Goal: Information Seeking & Learning: Understand process/instructions

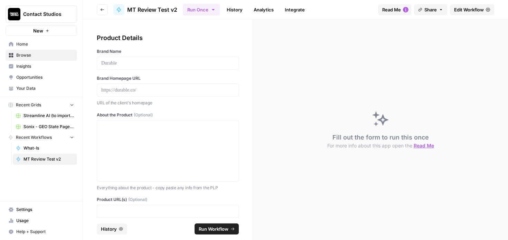
click at [24, 44] on span "Home" at bounding box center [45, 44] width 58 height 6
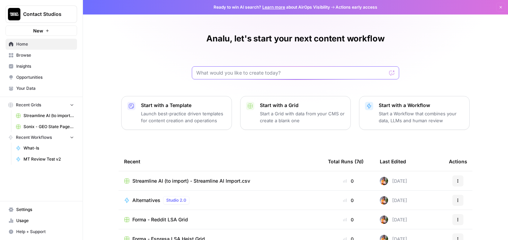
click at [231, 73] on input "text" at bounding box center [291, 72] width 190 height 7
type input "how to"
click button "Send" at bounding box center [392, 72] width 9 height 9
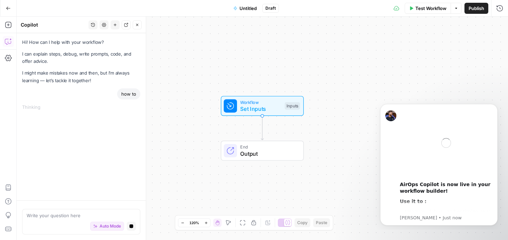
click at [6, 8] on icon "button" at bounding box center [8, 8] width 5 height 5
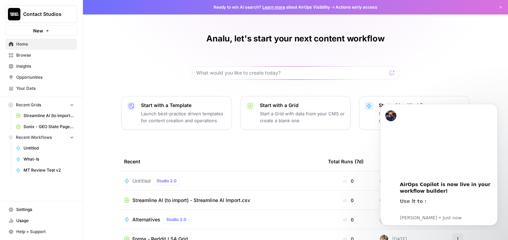
click at [25, 46] on span "Home" at bounding box center [45, 44] width 58 height 6
drag, startPoint x: 409, startPoint y: 141, endPoint x: 730, endPoint y: 147, distance: 321.2
click at [370, 98] on html "00:00 AirOps Copilot is now live in your workflow builder! Use it to : Improve,…" at bounding box center [439, 164] width 138 height 132
drag, startPoint x: 438, startPoint y: 132, endPoint x: 241, endPoint y: 72, distance: 205.8
click at [370, 98] on html "00:00 AirOps Copilot is now live in your workflow builder! Use it to : Improve,…" at bounding box center [439, 164] width 138 height 132
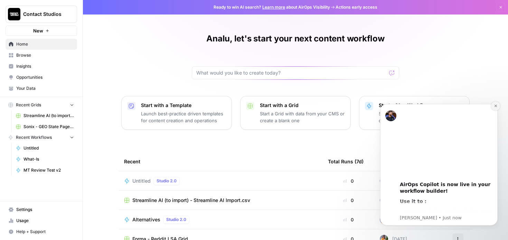
click at [495, 105] on icon "Dismiss notification" at bounding box center [495, 106] width 2 height 2
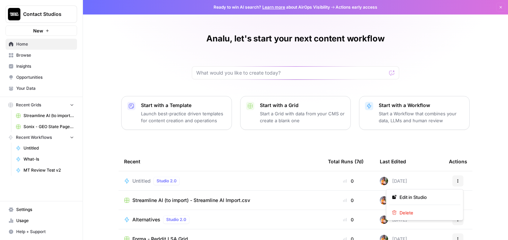
click at [455, 182] on button "Actions" at bounding box center [457, 181] width 11 height 11
click at [428, 211] on span "Delete" at bounding box center [427, 212] width 55 height 7
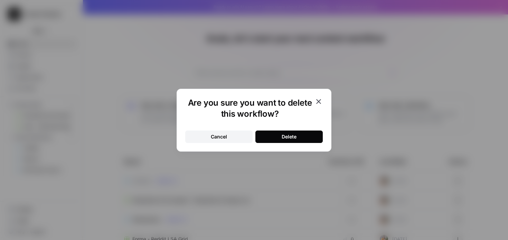
click at [302, 140] on button "Delete" at bounding box center [288, 137] width 67 height 12
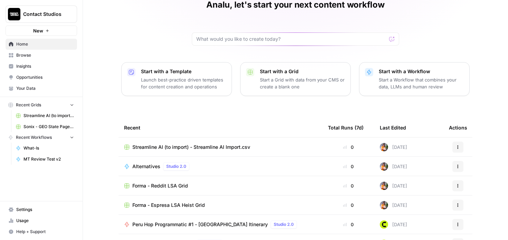
scroll to position [78, 0]
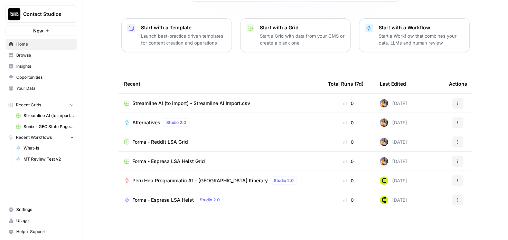
click at [30, 57] on span "Browse" at bounding box center [45, 55] width 58 height 6
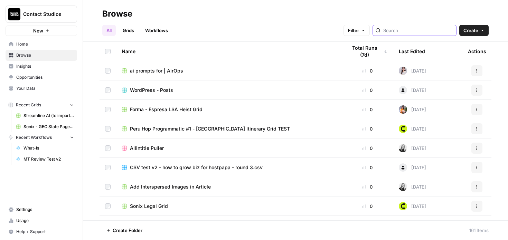
click at [407, 29] on input "search" at bounding box center [418, 30] width 70 height 7
type input "how to"
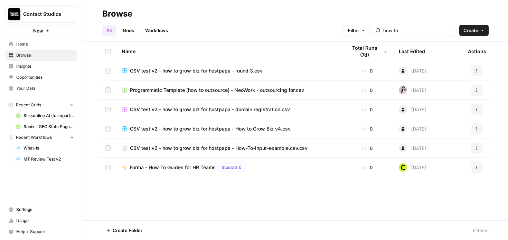
click at [125, 32] on link "Grids" at bounding box center [129, 30] width 20 height 11
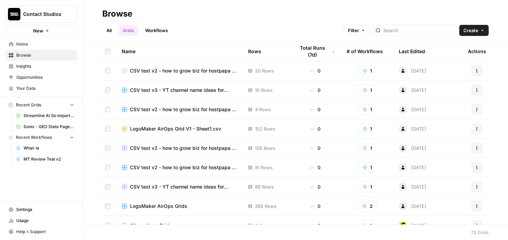
click at [153, 30] on link "Workflows" at bounding box center [156, 30] width 31 height 11
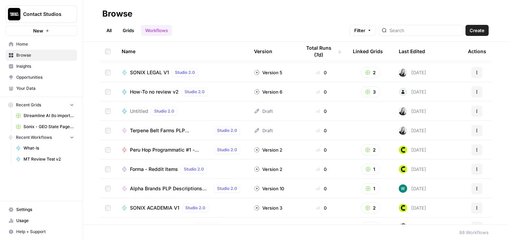
scroll to position [401, 0]
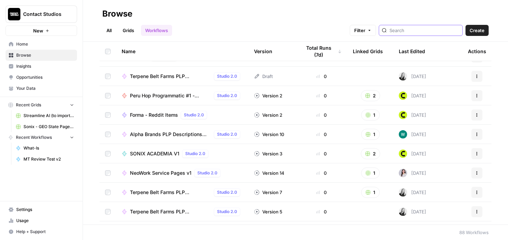
click at [428, 29] on input "search" at bounding box center [425, 30] width 70 height 7
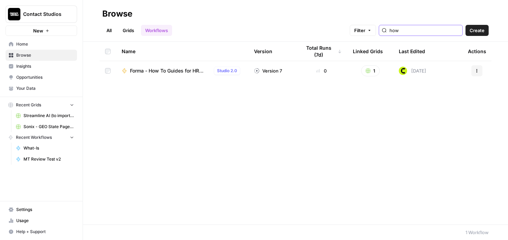
type input "how"
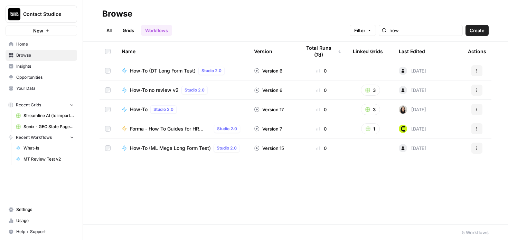
click at [223, 108] on div "How-To Studio 2.0" at bounding box center [182, 109] width 121 height 8
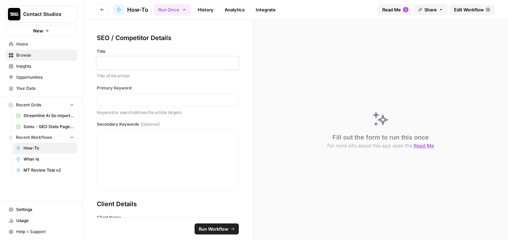
click at [136, 66] on p at bounding box center [167, 63] width 133 height 7
click at [127, 100] on p at bounding box center [167, 99] width 133 height 7
click at [129, 151] on div at bounding box center [167, 160] width 133 height 55
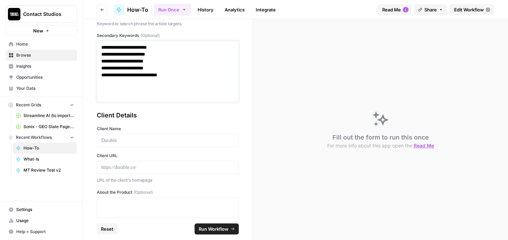
scroll to position [105, 0]
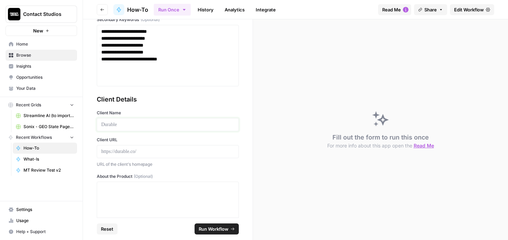
click at [148, 122] on p at bounding box center [167, 124] width 133 height 7
click at [124, 154] on p at bounding box center [167, 151] width 133 height 7
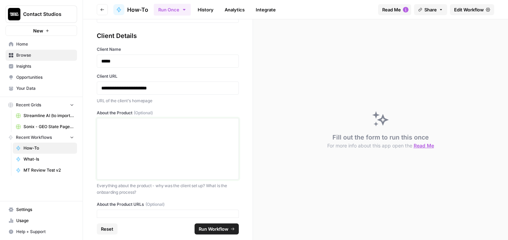
click at [159, 153] on div at bounding box center [167, 148] width 133 height 55
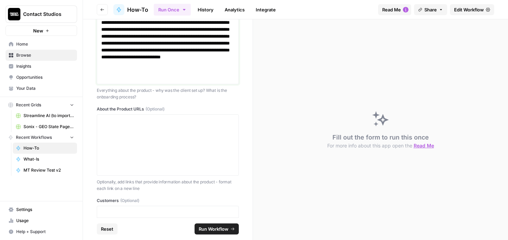
scroll to position [600, 0]
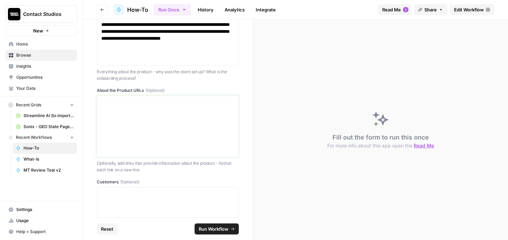
click at [138, 127] on div at bounding box center [167, 126] width 133 height 55
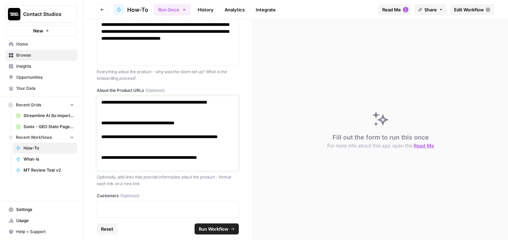
scroll to position [648, 0]
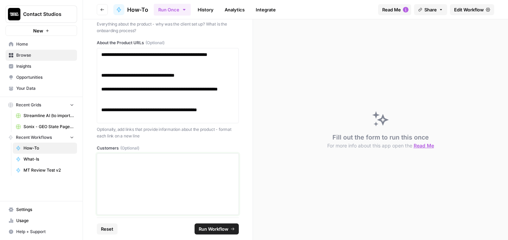
click at [147, 159] on p at bounding box center [167, 160] width 133 height 7
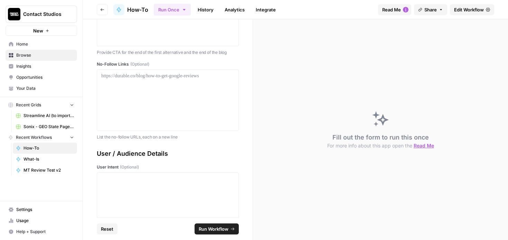
scroll to position [1208, 0]
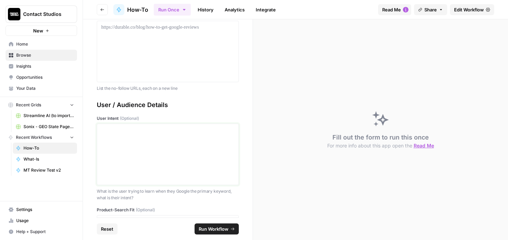
drag, startPoint x: 147, startPoint y: 143, endPoint x: 190, endPoint y: 17, distance: 133.0
click at [147, 143] on div at bounding box center [167, 154] width 133 height 55
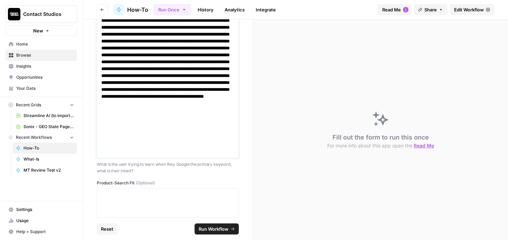
scroll to position [1429, 0]
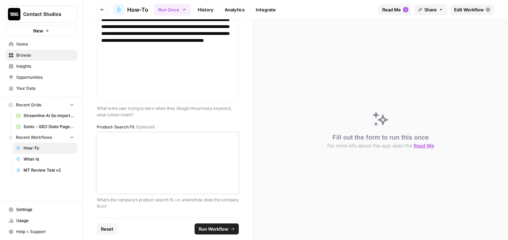
drag, startPoint x: 151, startPoint y: 147, endPoint x: 222, endPoint y: 1, distance: 162.2
click at [151, 147] on div at bounding box center [167, 163] width 133 height 55
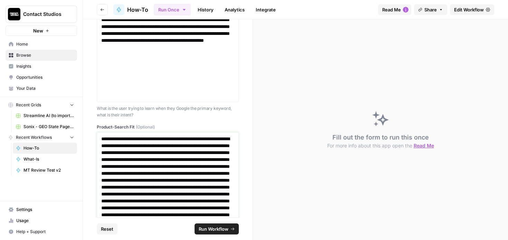
scroll to position [1499, 0]
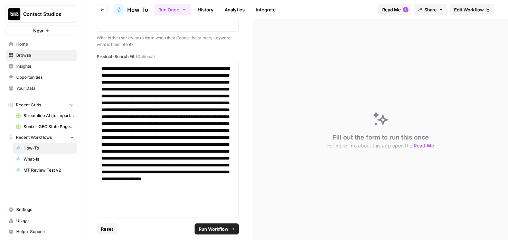
click at [208, 227] on span "Run Workflow" at bounding box center [214, 229] width 30 height 7
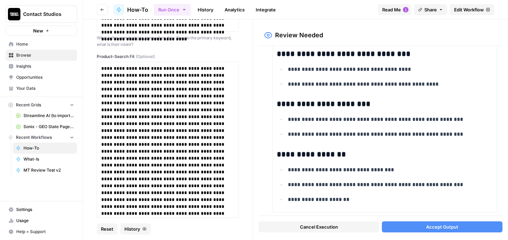
scroll to position [2121, 0]
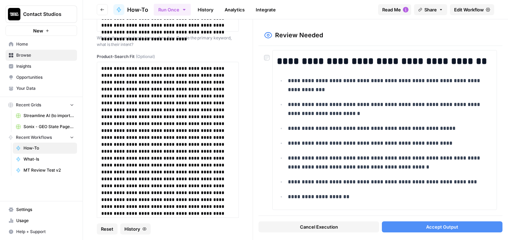
click at [263, 56] on div "**********" at bounding box center [381, 131] width 244 height 170
click at [400, 225] on button "Accept Output" at bounding box center [442, 227] width 121 height 11
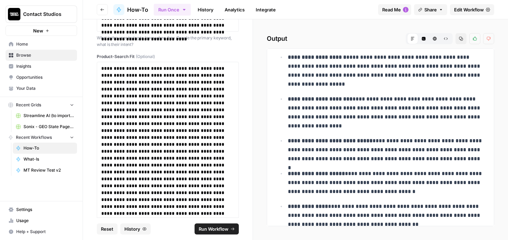
scroll to position [4093, 0]
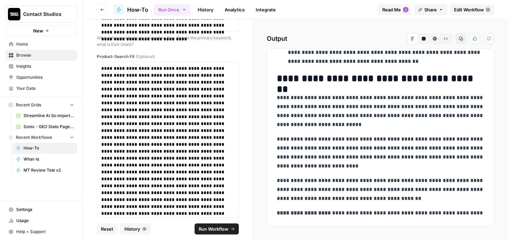
drag, startPoint x: 278, startPoint y: 64, endPoint x: 468, endPoint y: 223, distance: 248.1
click at [468, 223] on div "**********" at bounding box center [380, 137] width 227 height 178
copy div "**********"
